Goal: Obtain resource: Download file/media

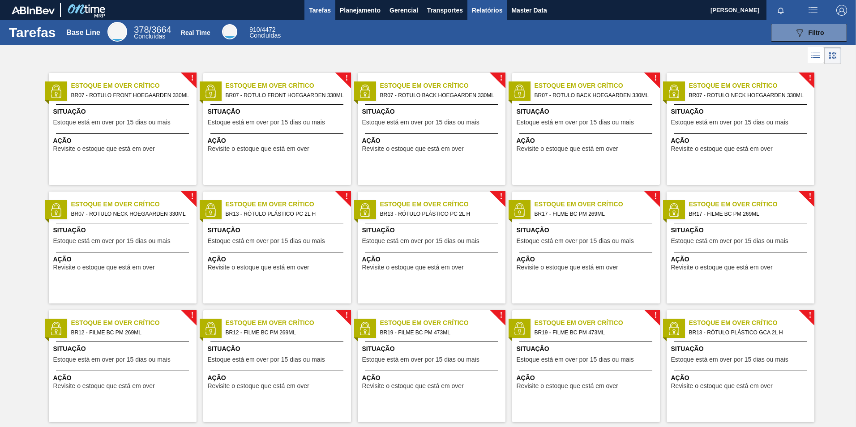
click at [484, 12] on span "Relatórios" at bounding box center [487, 10] width 30 height 11
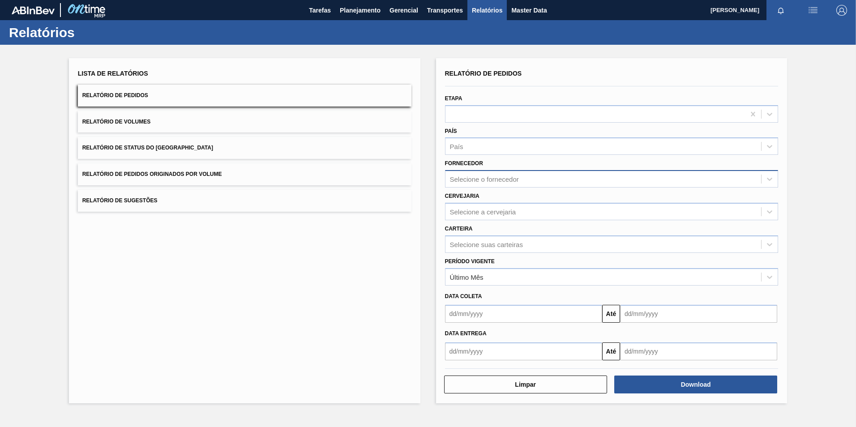
click at [466, 178] on div "Selecione o fornecedor" at bounding box center [484, 179] width 69 height 8
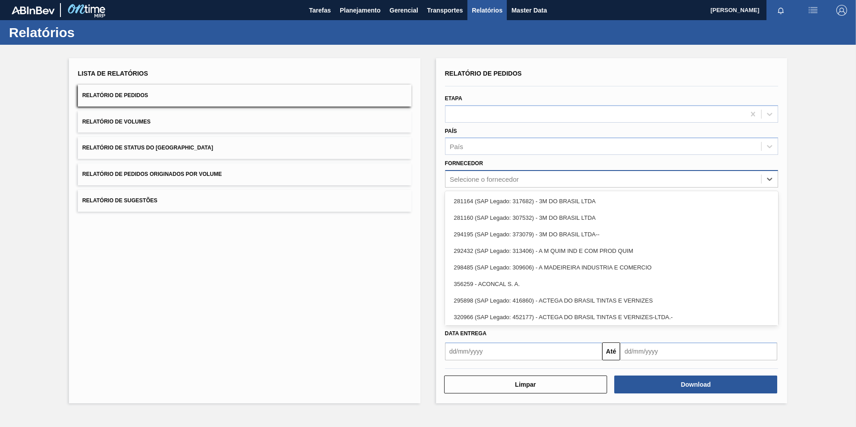
paste input "289744"
type input "289744"
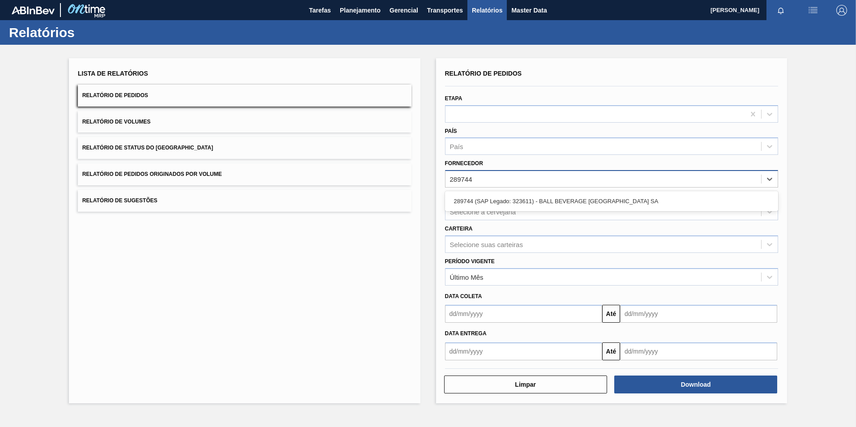
click at [468, 191] on div "289744 (SAP Legado: 323611) - BALL BEVERAGE [GEOGRAPHIC_DATA] SA" at bounding box center [611, 201] width 333 height 20
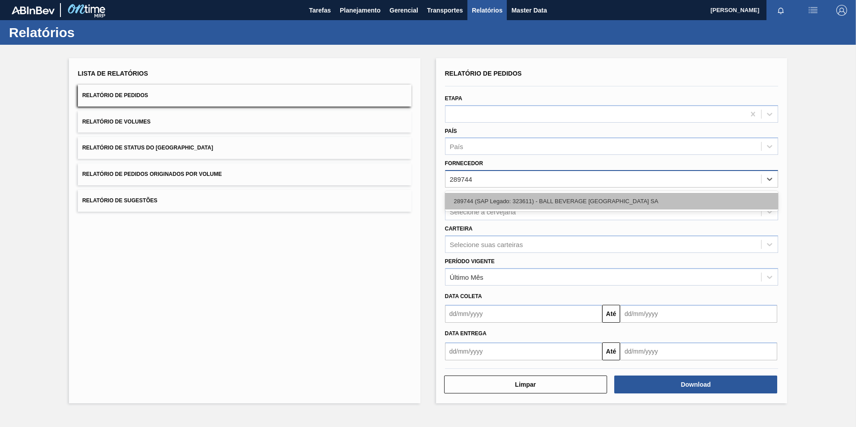
click at [468, 200] on div "289744 (SAP Legado: 323611) - BALL BEVERAGE [GEOGRAPHIC_DATA] SA" at bounding box center [611, 201] width 333 height 17
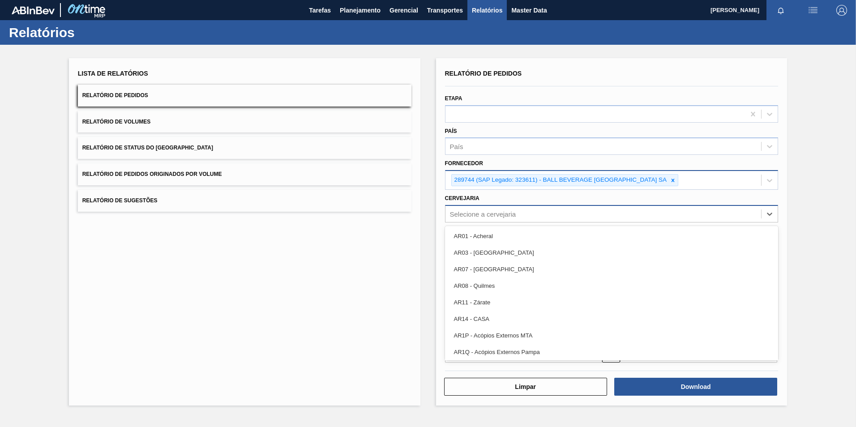
click at [468, 213] on div "Selecione a cervejaria" at bounding box center [483, 214] width 66 height 8
type input "BR21"
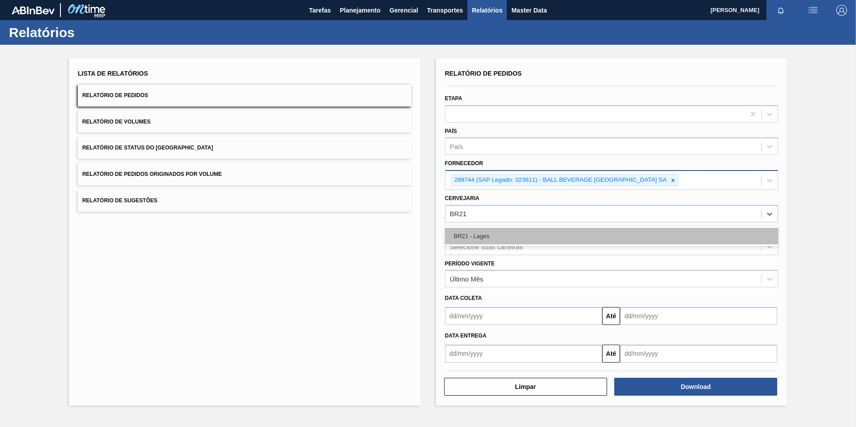
click at [481, 235] on div "BR21 - Lages" at bounding box center [611, 236] width 333 height 17
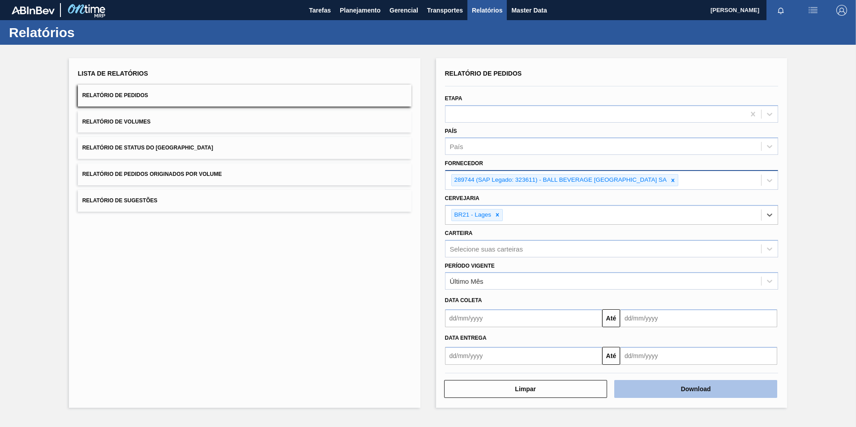
click at [676, 394] on button "Download" at bounding box center [695, 389] width 163 height 18
